Goal: Information Seeking & Learning: Stay updated

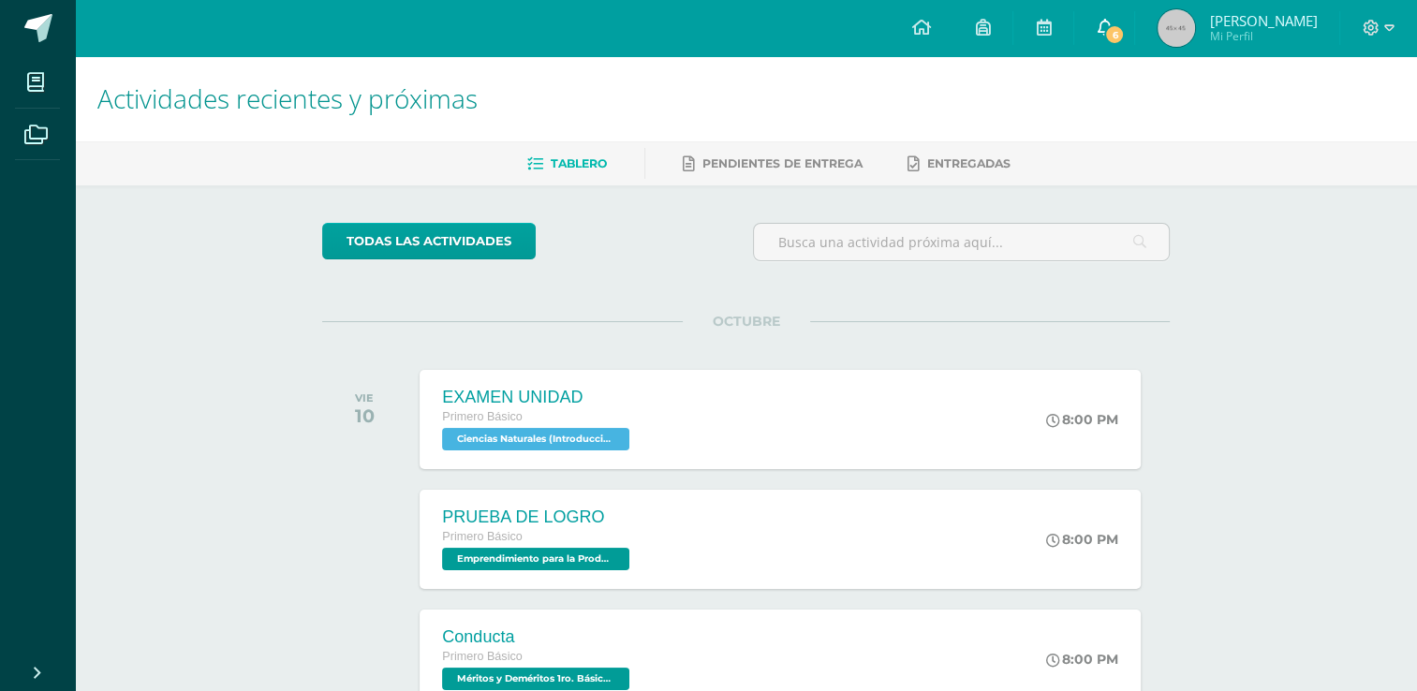
click at [1103, 48] on link "6" at bounding box center [1104, 28] width 60 height 56
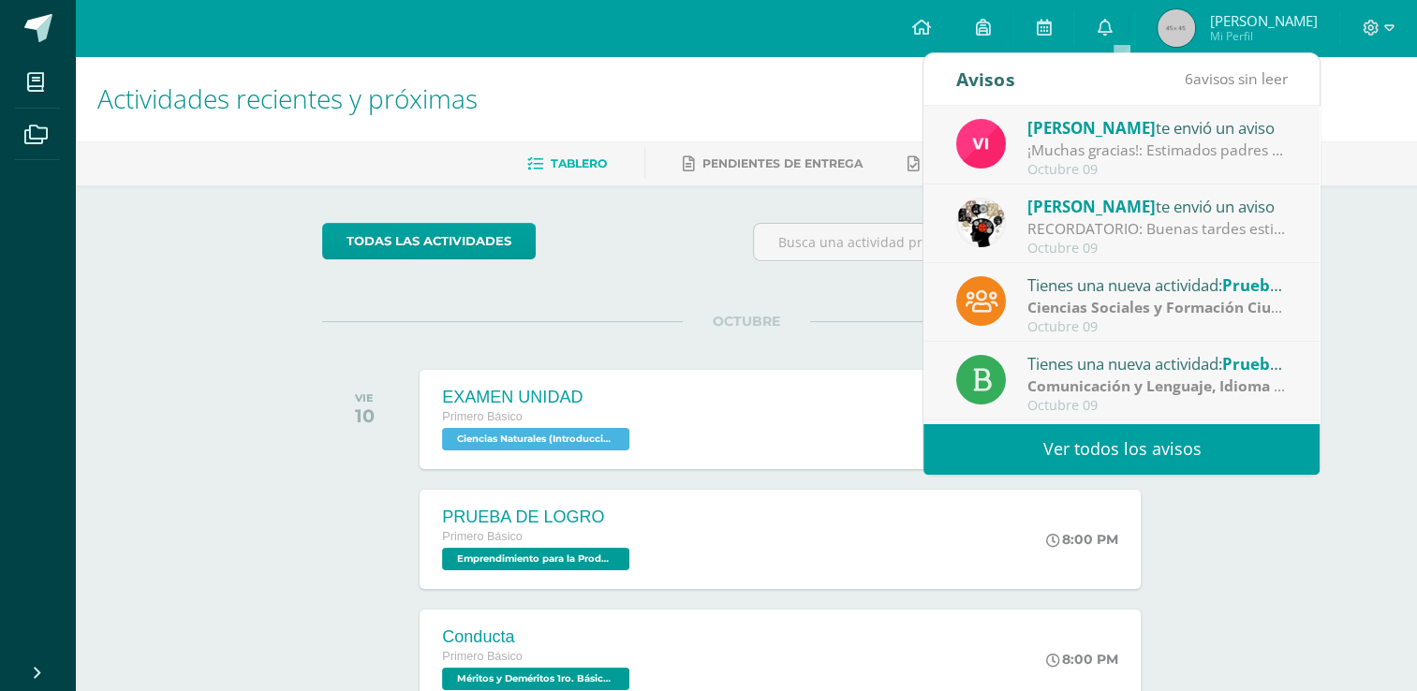
click at [1095, 168] on div "Octubre 09" at bounding box center [1158, 170] width 260 height 16
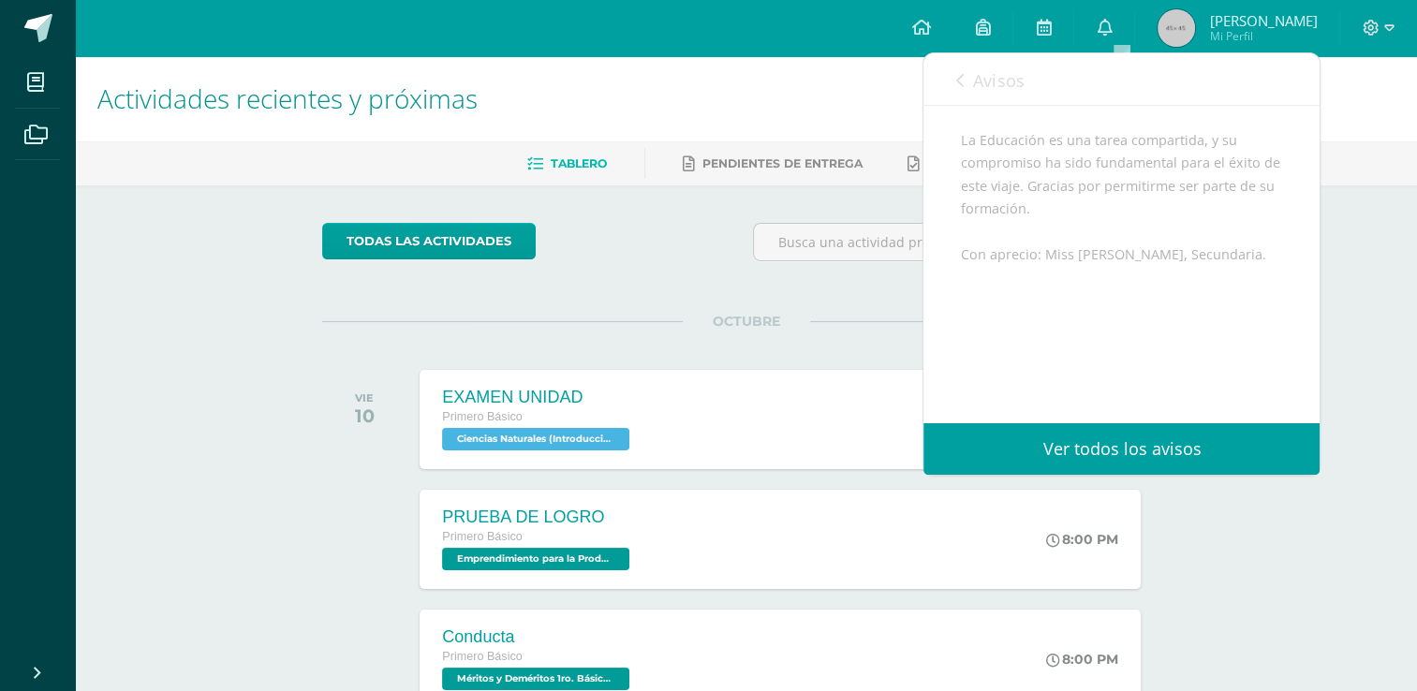
scroll to position [458, 0]
click at [1004, 92] on link "Avisos" at bounding box center [989, 79] width 67 height 53
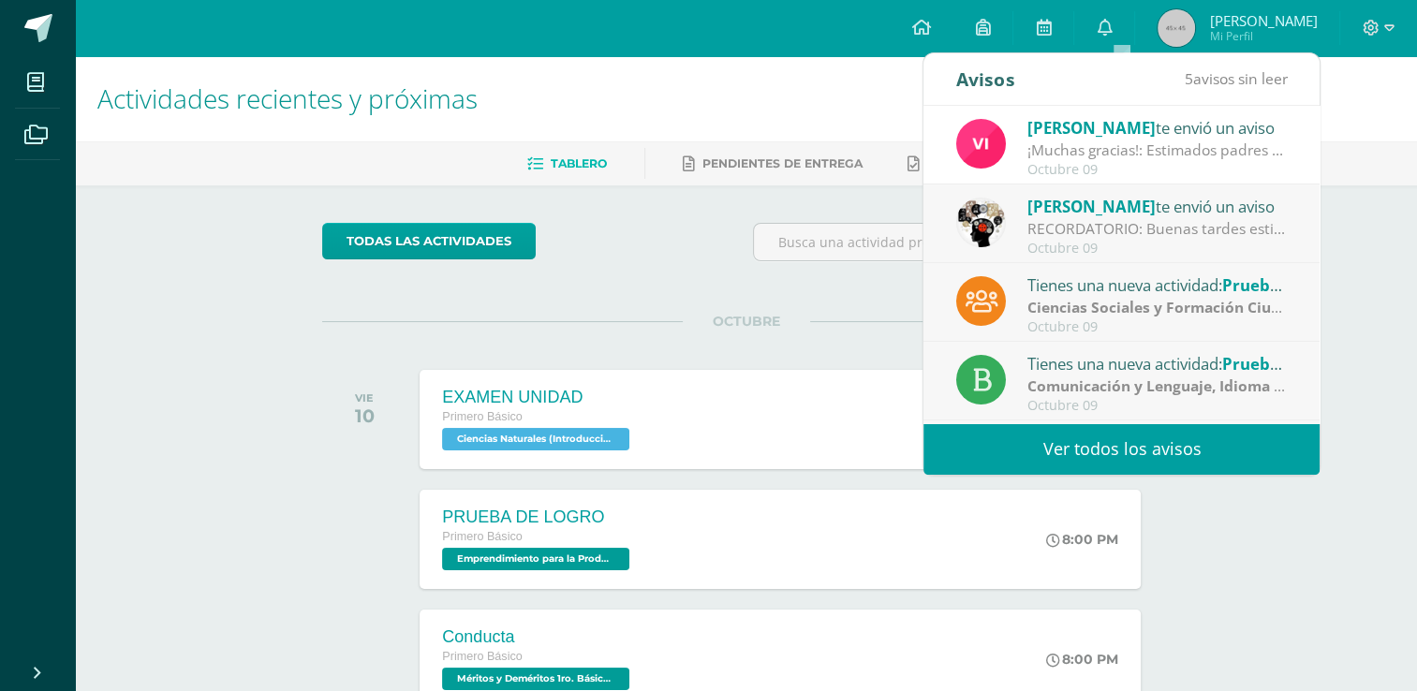
click at [1128, 244] on div "Octubre 09" at bounding box center [1158, 249] width 260 height 16
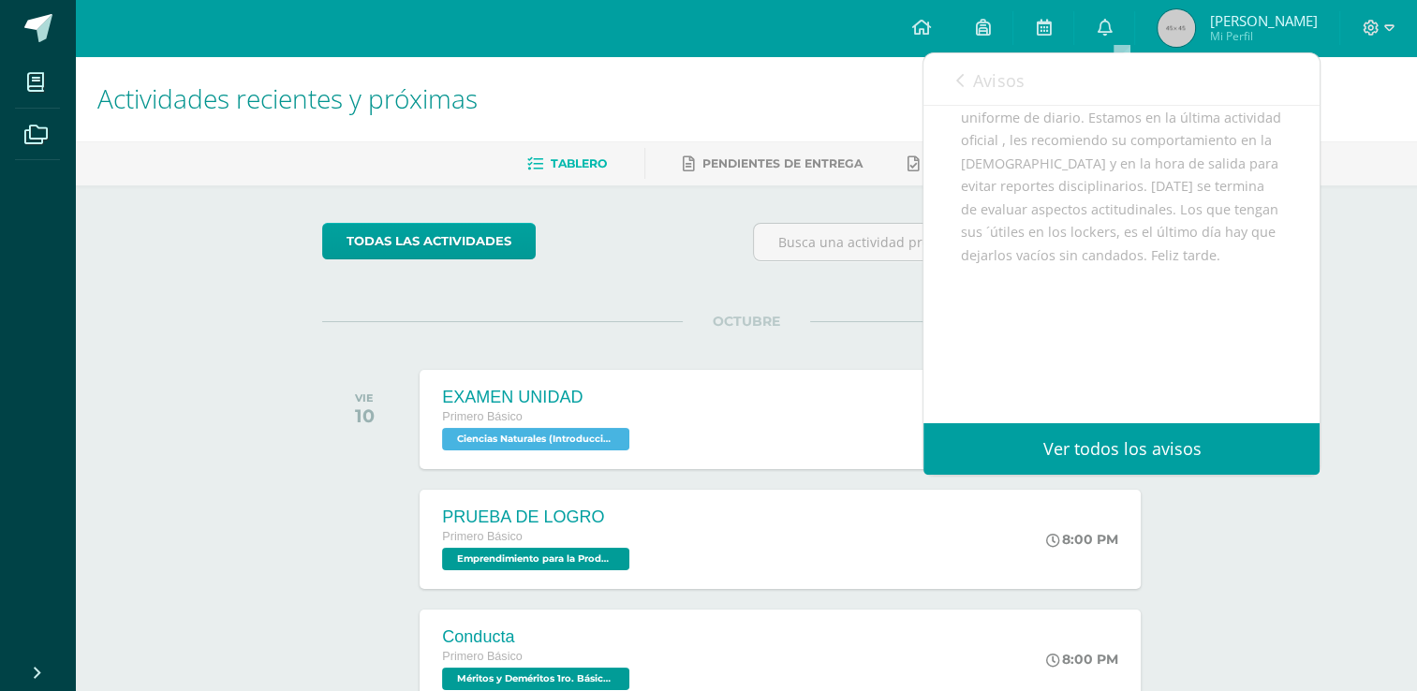
scroll to position [321, 0]
click at [988, 80] on span "Avisos" at bounding box center [998, 80] width 51 height 22
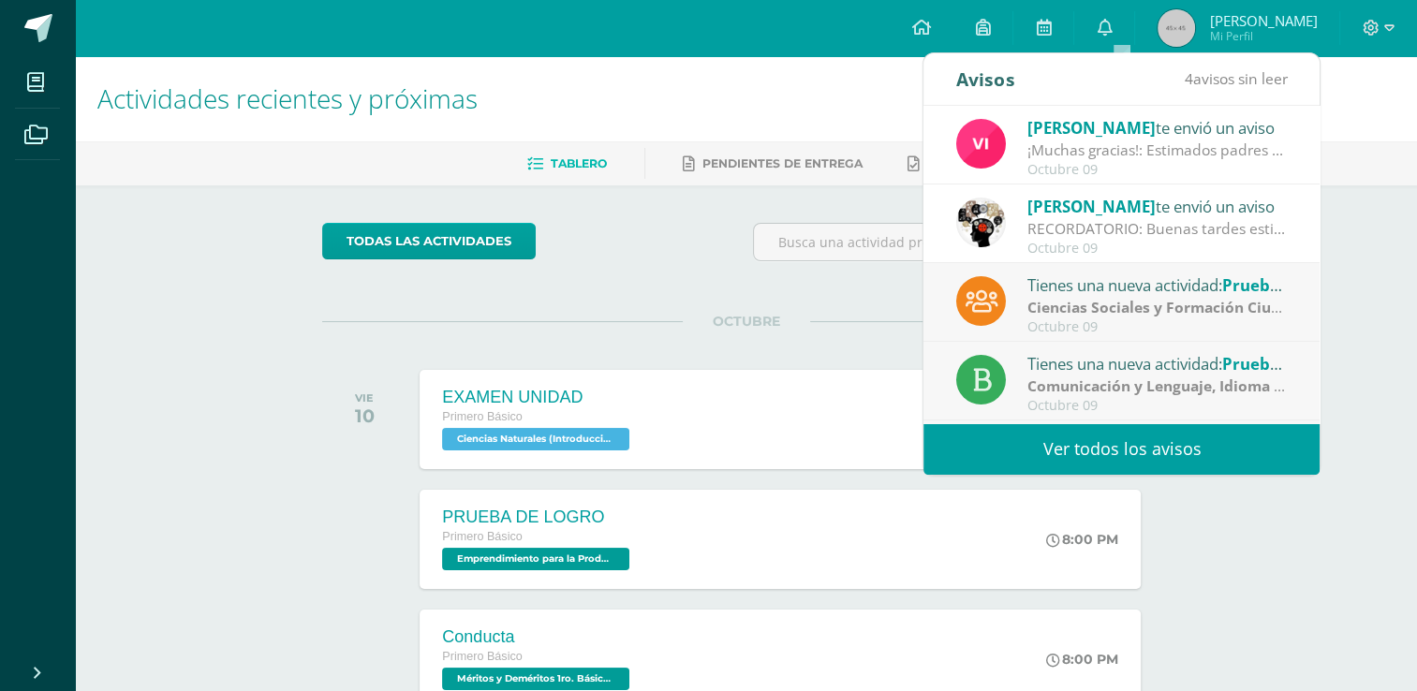
click at [1103, 231] on div "RECORDATORIO: Buenas tardes estimados estudiantes , un cordial saludo. El motiv…" at bounding box center [1158, 229] width 260 height 22
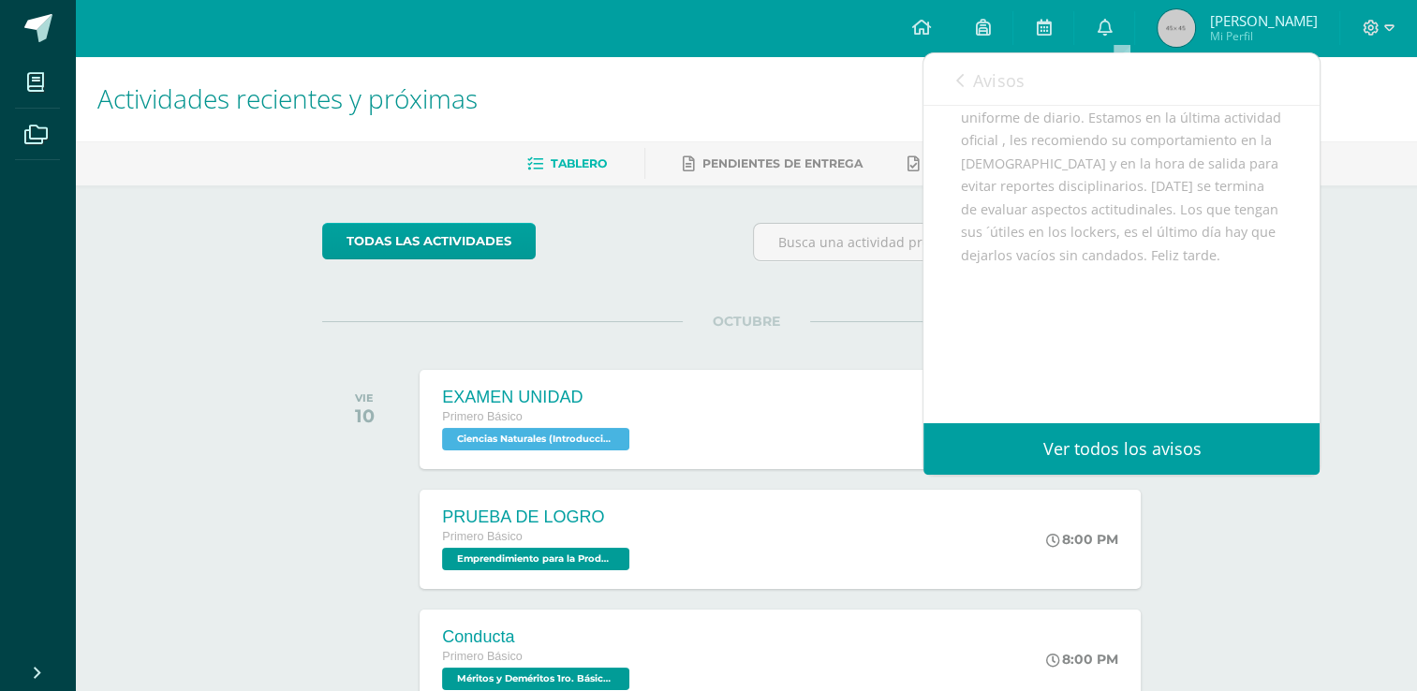
click at [970, 89] on link "Avisos" at bounding box center [989, 79] width 67 height 53
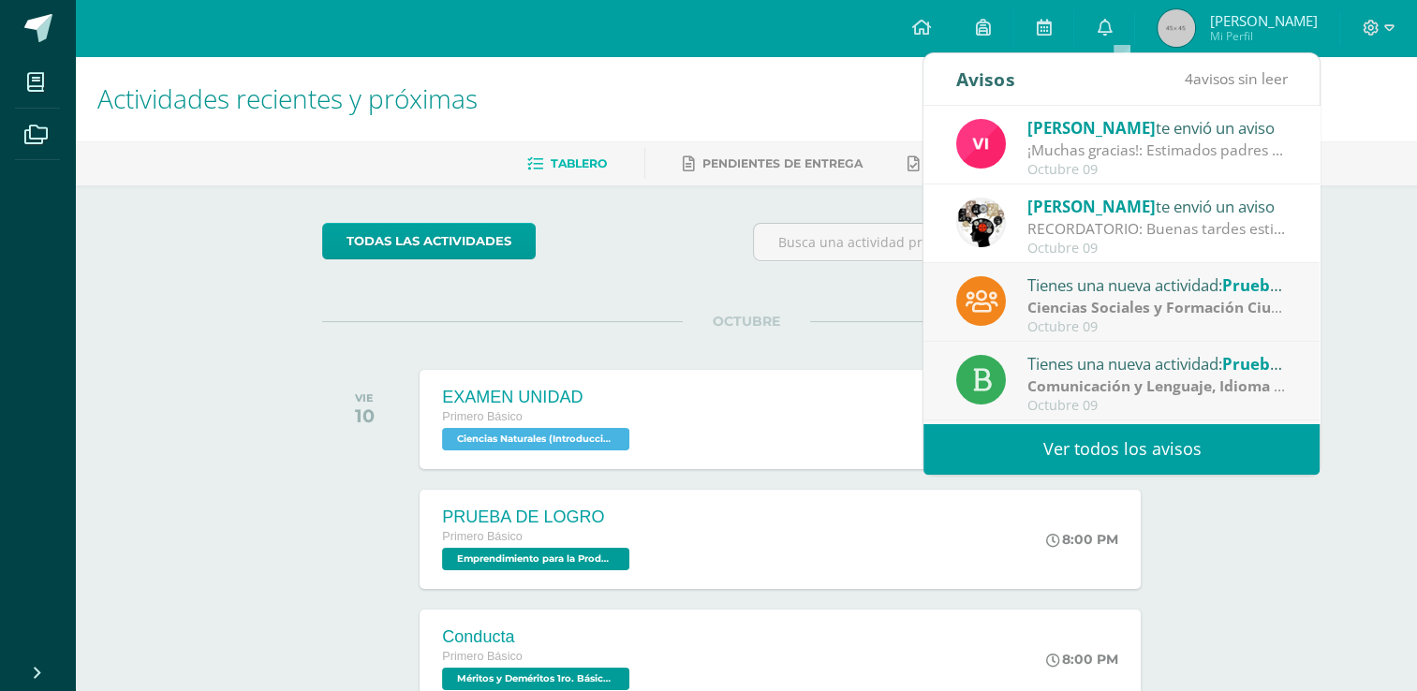
click at [1117, 298] on strong "Ciencias Sociales y Formación Ciudadana e Interculturalidad" at bounding box center [1246, 307] width 437 height 21
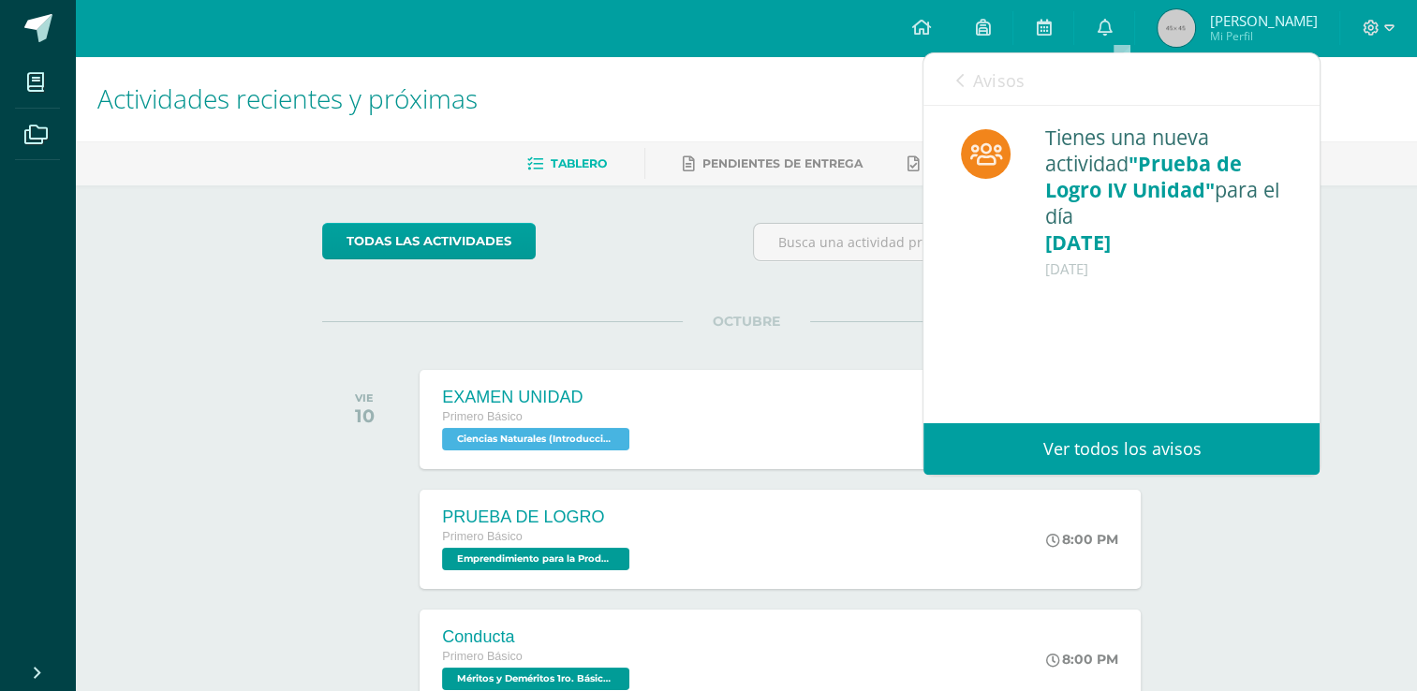
click at [1005, 75] on span "Avisos" at bounding box center [998, 80] width 51 height 22
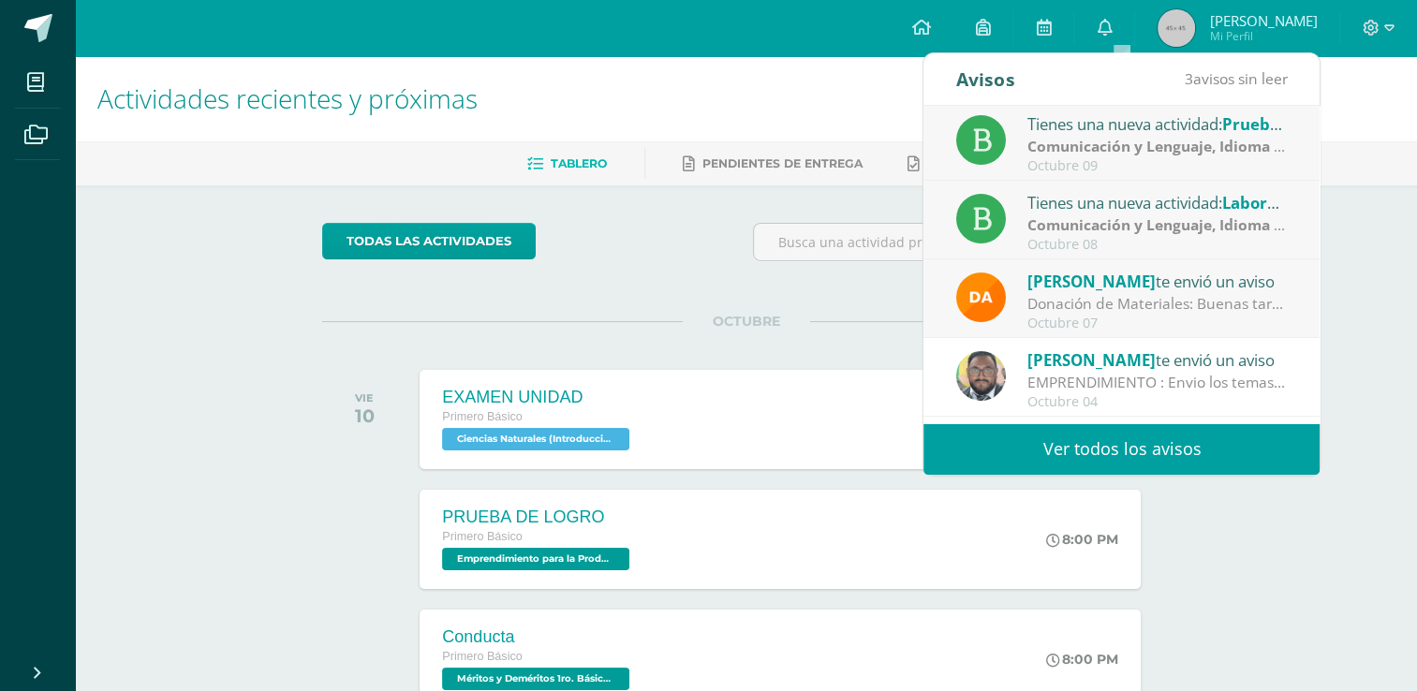
scroll to position [311, 0]
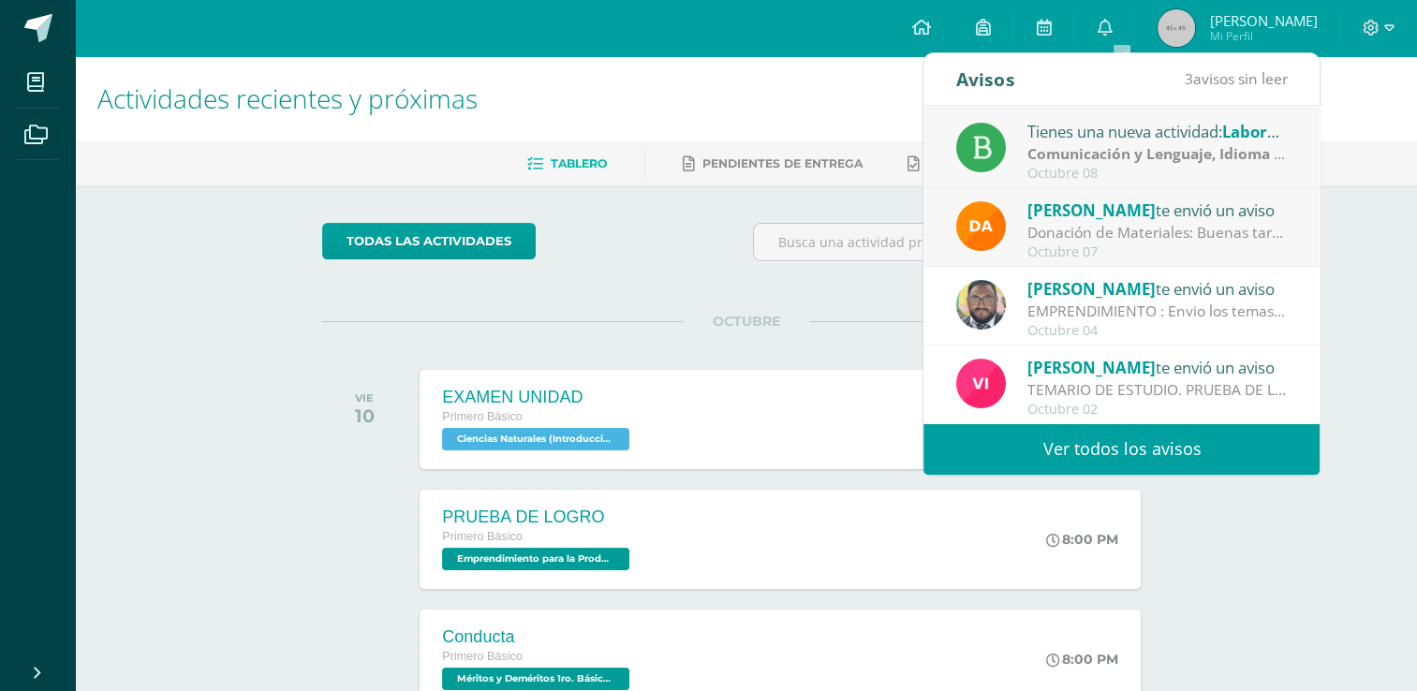
click at [1251, 245] on div "Octubre 07" at bounding box center [1158, 252] width 260 height 16
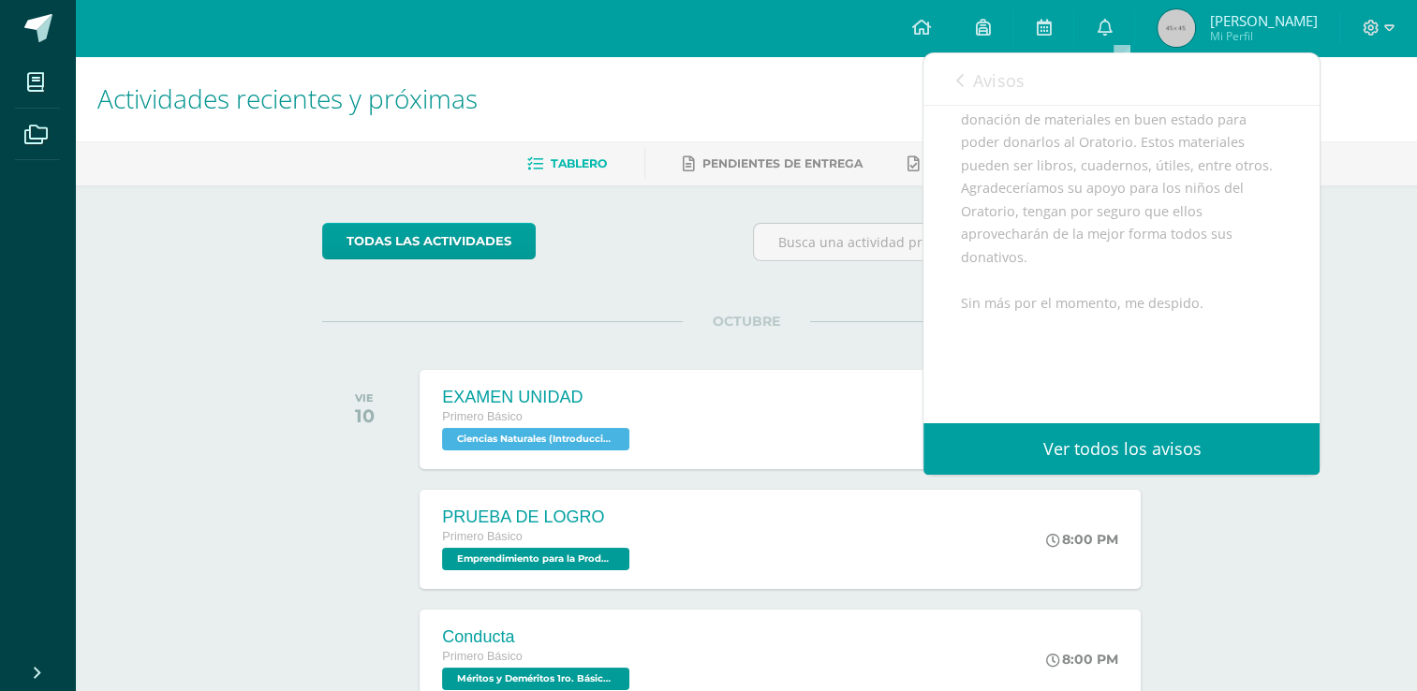
scroll to position [397, 0]
click at [977, 78] on span "Avisos" at bounding box center [998, 80] width 51 height 22
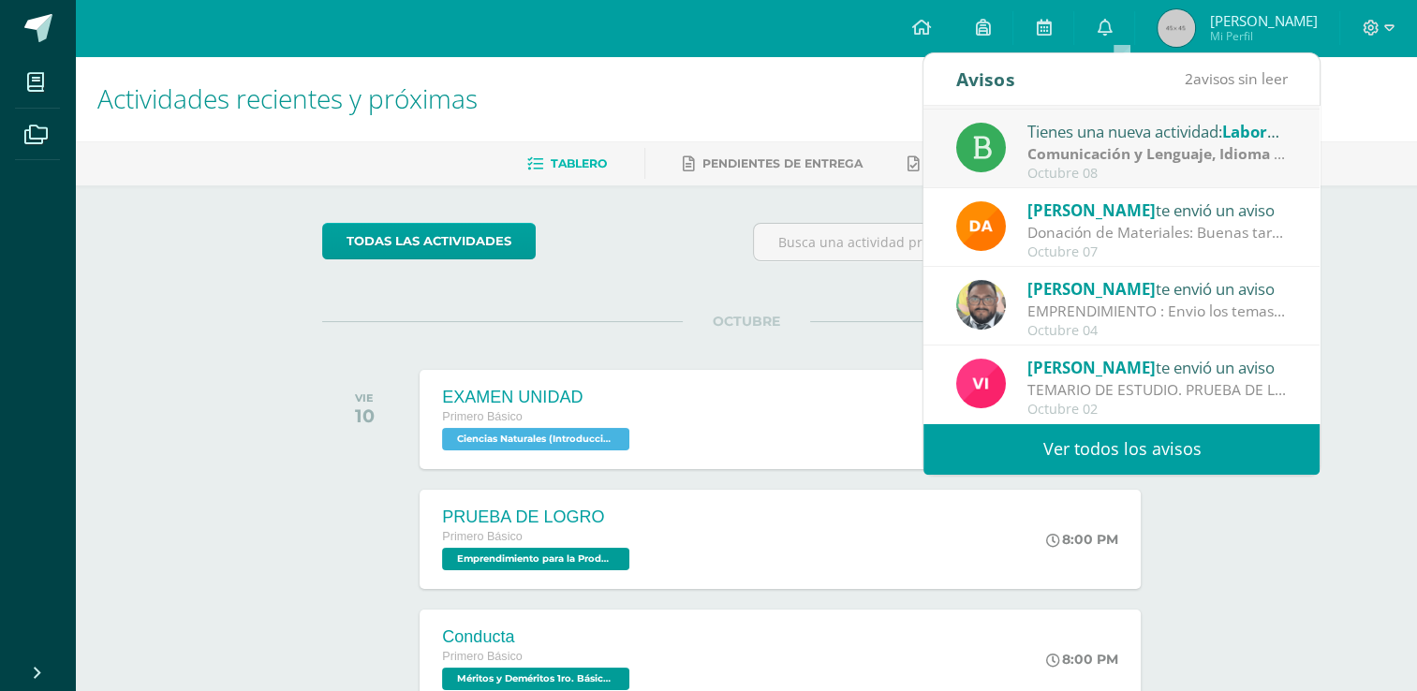
click at [1245, 238] on div "Donación de Materiales: Buenas tardes estimados padres de familia, por este med…" at bounding box center [1158, 233] width 260 height 22
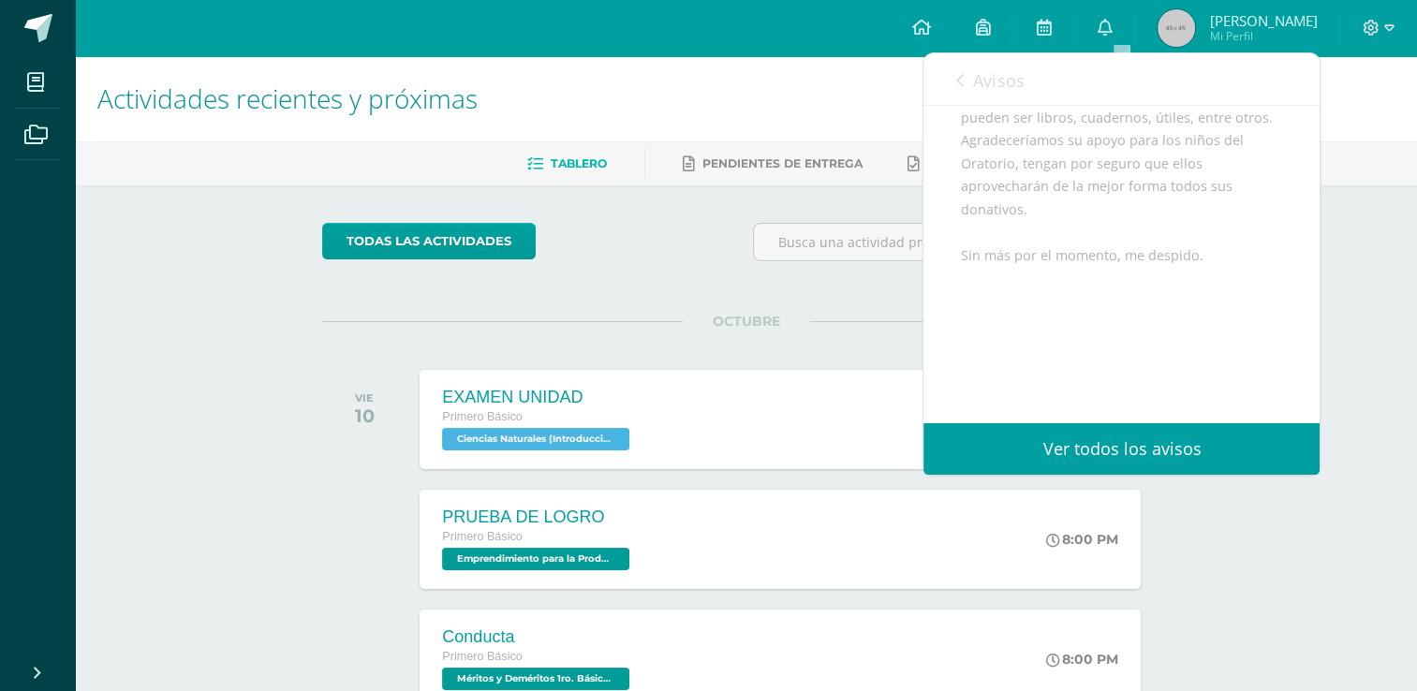
scroll to position [351, 0]
click at [1008, 95] on link "Avisos" at bounding box center [989, 79] width 67 height 53
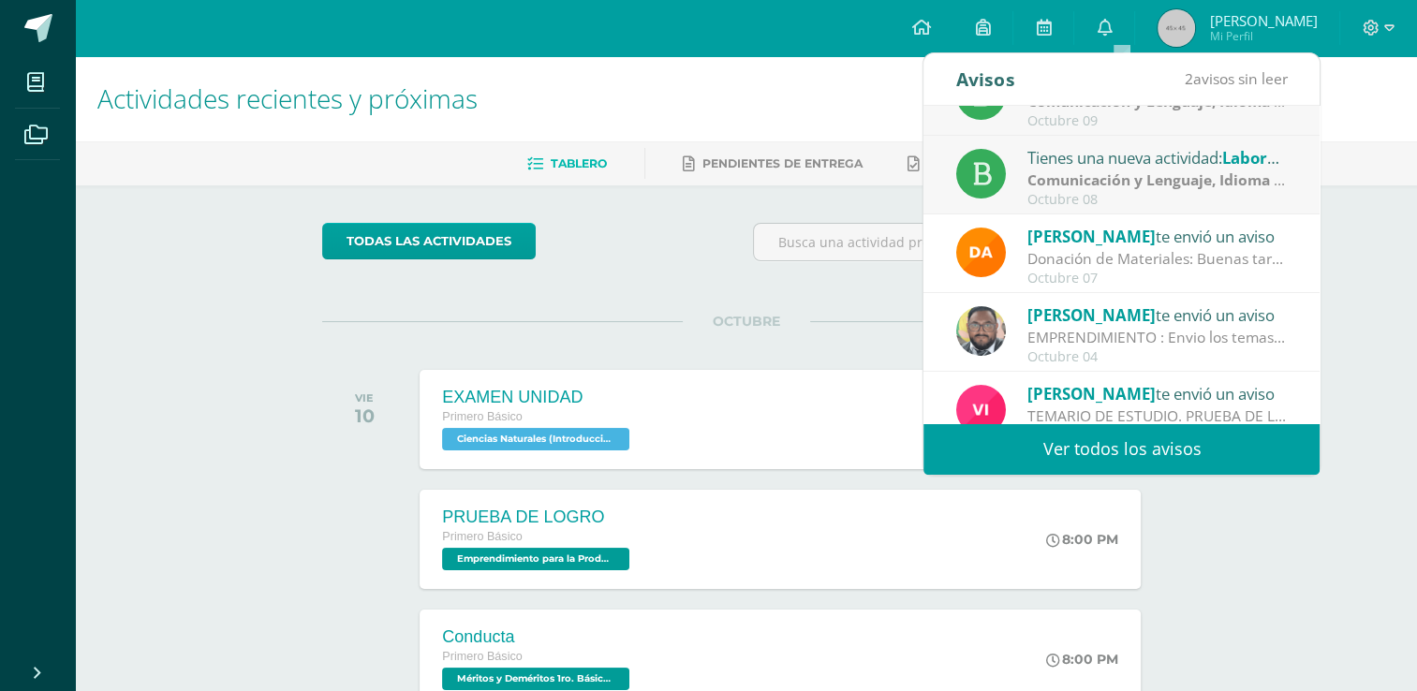
scroll to position [311, 0]
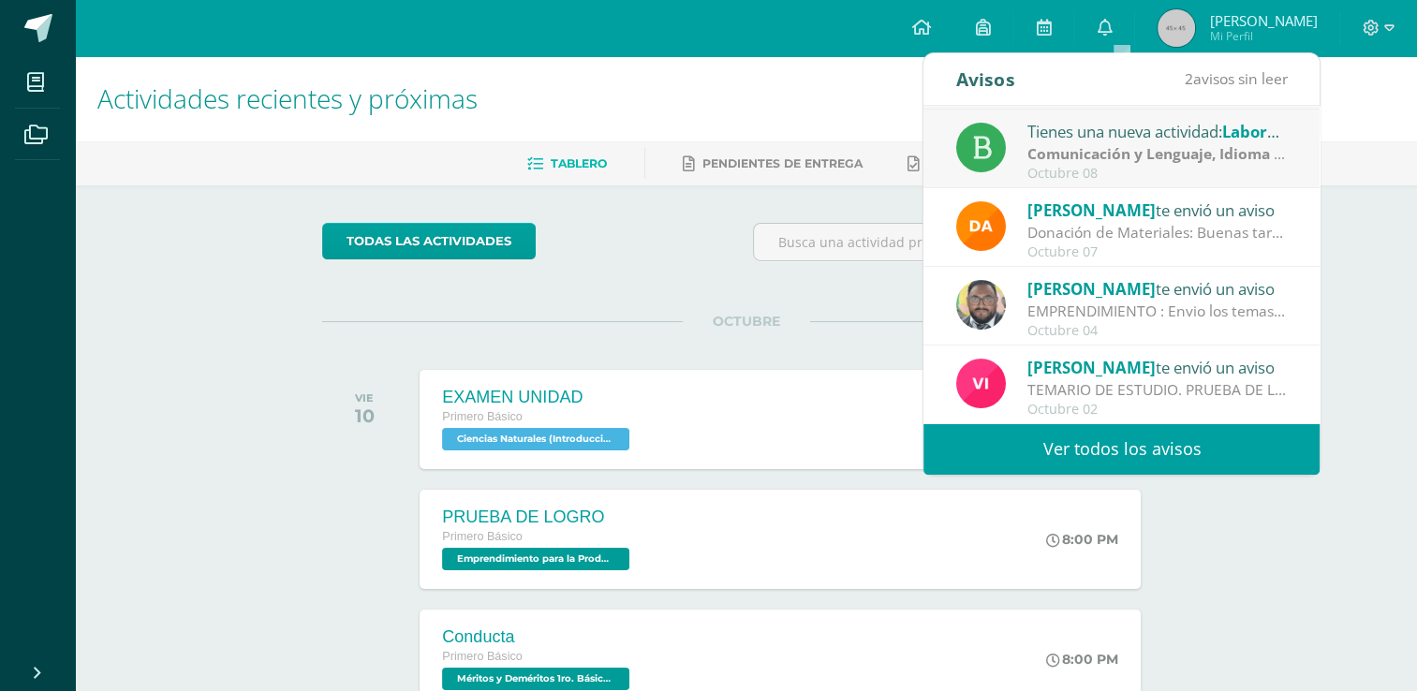
click at [1189, 441] on link "Ver todos los avisos" at bounding box center [1122, 449] width 396 height 52
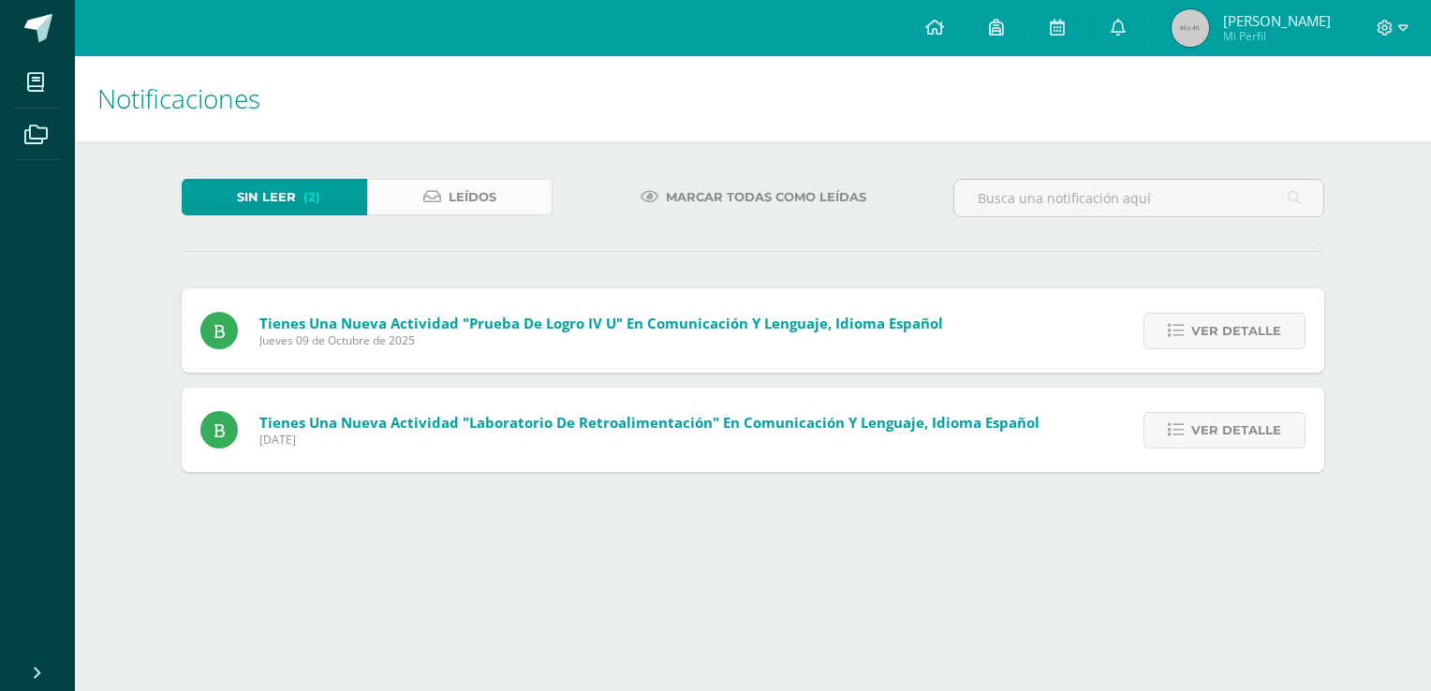
click at [502, 200] on link "Leídos" at bounding box center [459, 197] width 185 height 37
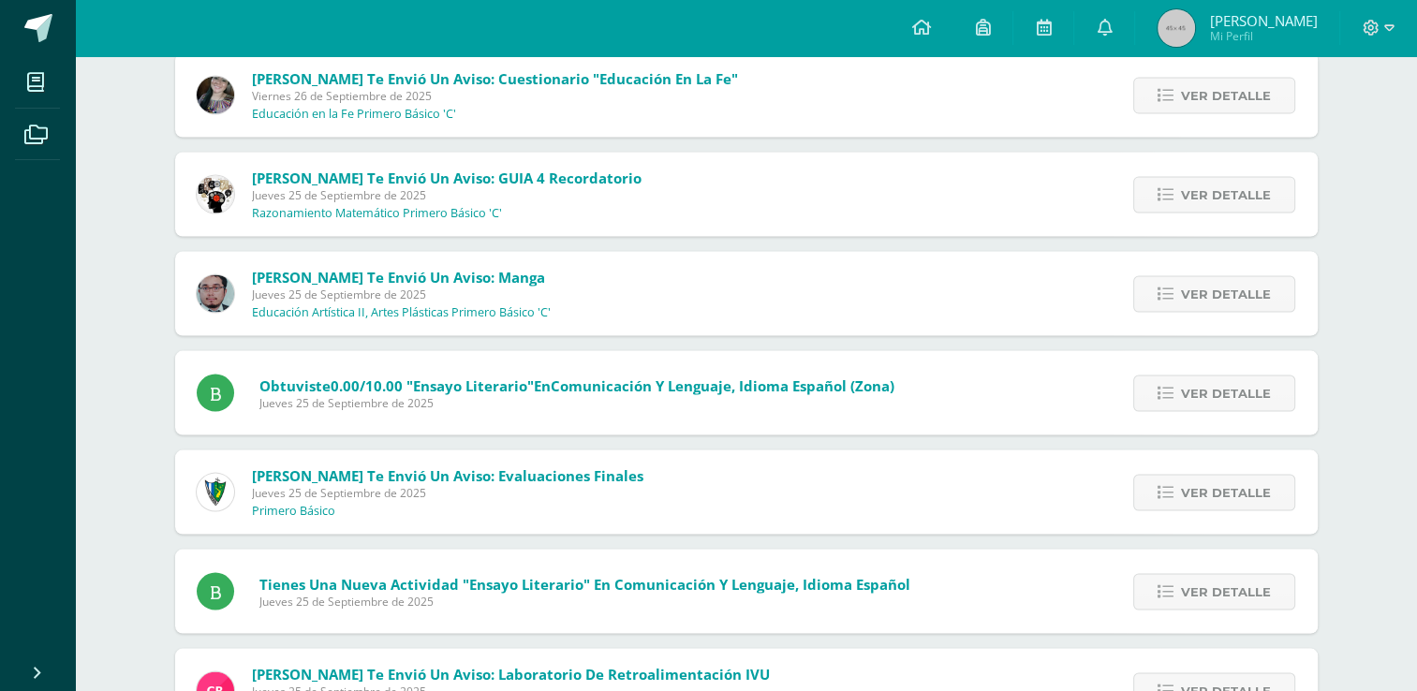
scroll to position [3518, 0]
